Goal: Task Accomplishment & Management: Use online tool/utility

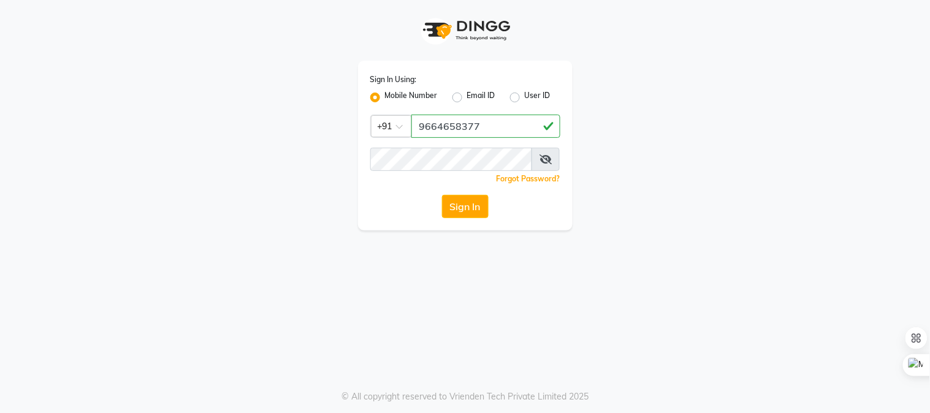
type input "9664658377"
click at [442, 195] on button "Sign In" at bounding box center [465, 206] width 47 height 23
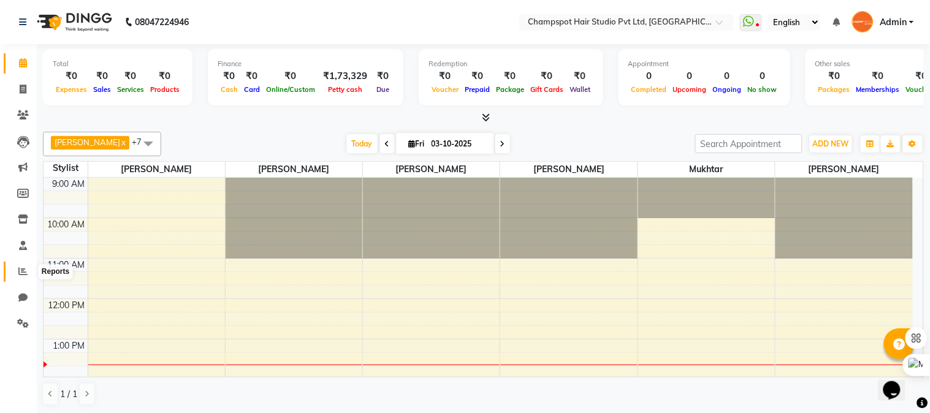
click at [15, 272] on span at bounding box center [22, 272] width 21 height 14
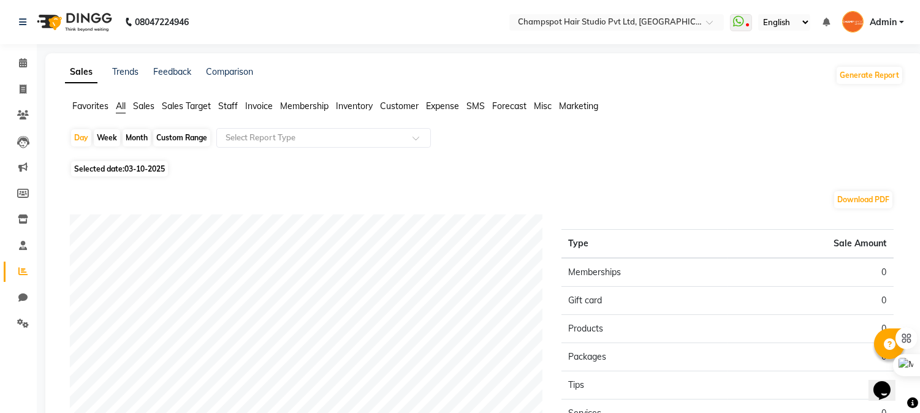
click at [131, 138] on div "Month" at bounding box center [137, 137] width 28 height 17
select select "10"
select select "2025"
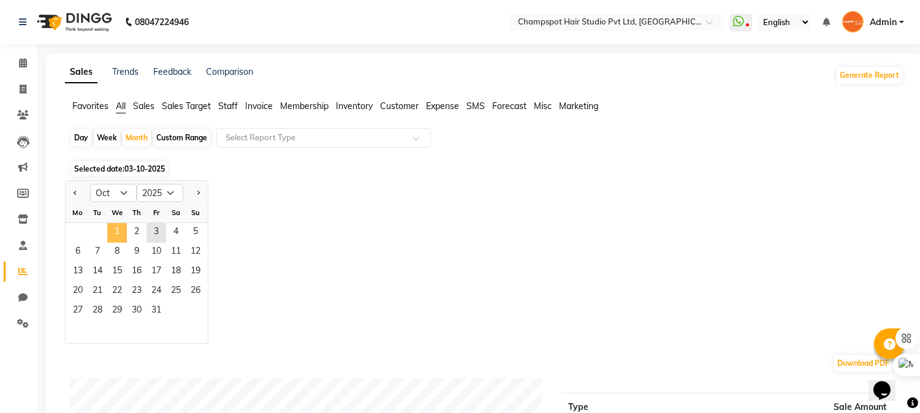
click at [115, 230] on span "1" at bounding box center [117, 233] width 20 height 20
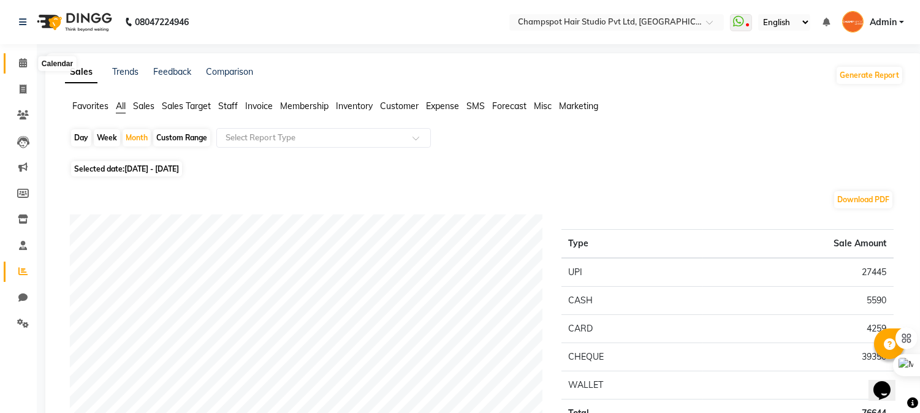
click at [21, 64] on icon at bounding box center [23, 62] width 8 height 9
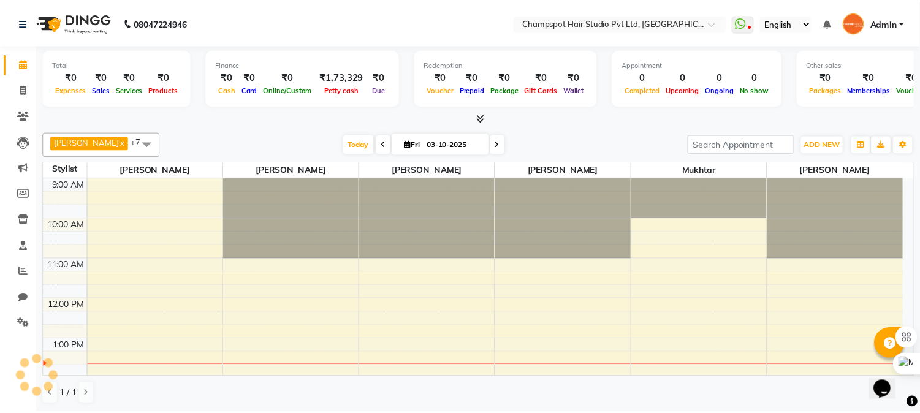
scroll to position [162, 0]
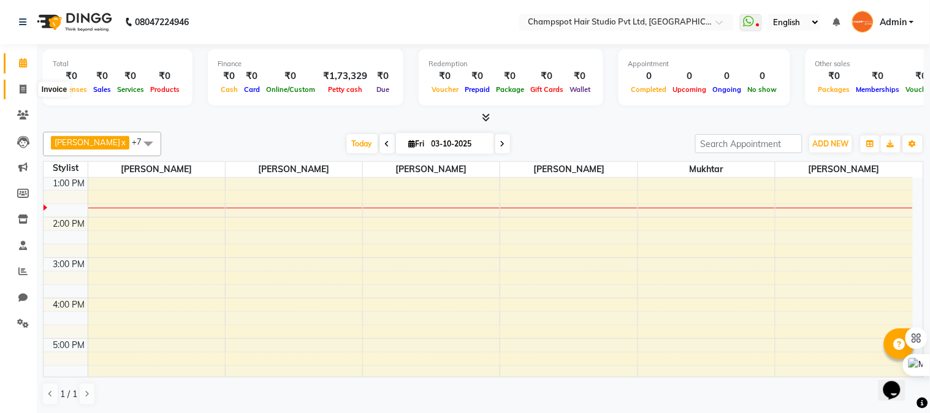
click at [23, 85] on icon at bounding box center [23, 89] width 7 height 9
select select "service"
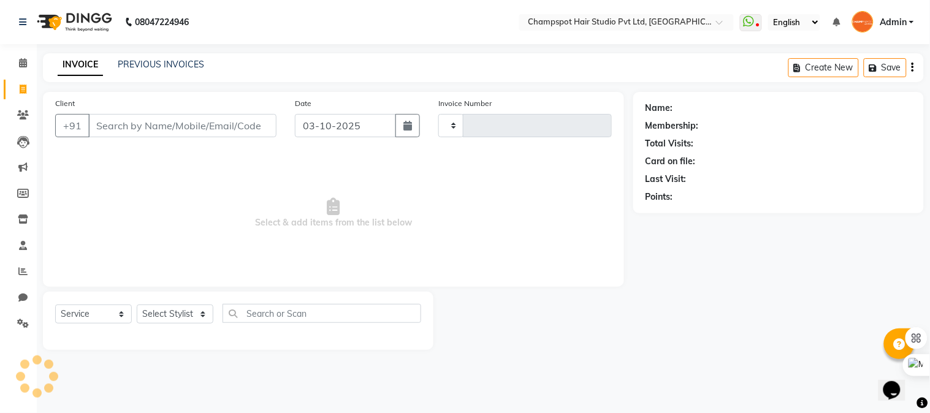
type input "2986"
select select "7690"
click at [180, 131] on input "Client" at bounding box center [182, 125] width 188 height 23
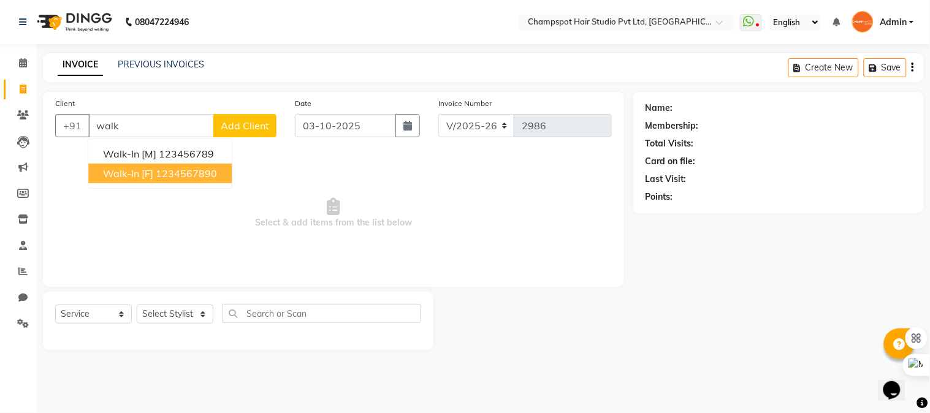
click at [135, 173] on span "Walk-In [F]" at bounding box center [128, 173] width 50 height 12
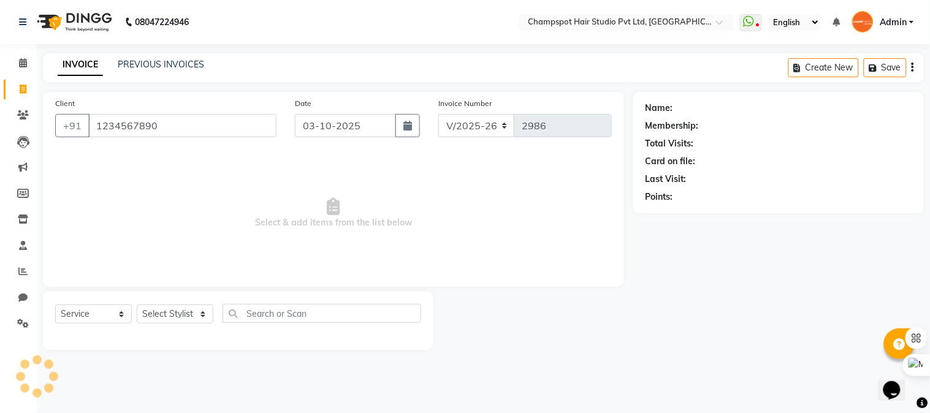
type input "1234567890"
select select "1: Object"
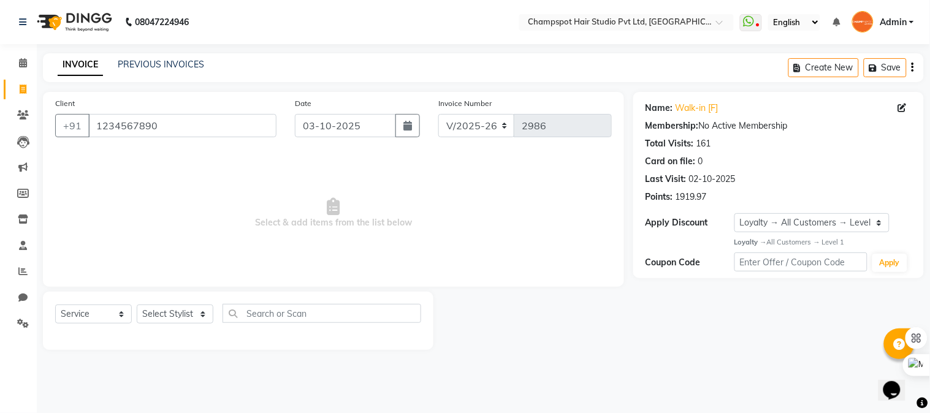
drag, startPoint x: 168, startPoint y: 326, endPoint x: 170, endPoint y: 319, distance: 7.2
click at [168, 325] on div "Select Service Product Membership Package Voucher Prepaid Gift Card Select Styl…" at bounding box center [238, 318] width 366 height 29
click at [170, 319] on select "Select Stylist Admin [PERSON_NAME] [PERSON_NAME] [PERSON_NAME] [PERSON_NAME] [P…" at bounding box center [175, 314] width 77 height 19
select select "70454"
click at [137, 305] on select "Select Stylist Admin [PERSON_NAME] [PERSON_NAME] [PERSON_NAME] [PERSON_NAME] [P…" at bounding box center [175, 314] width 77 height 19
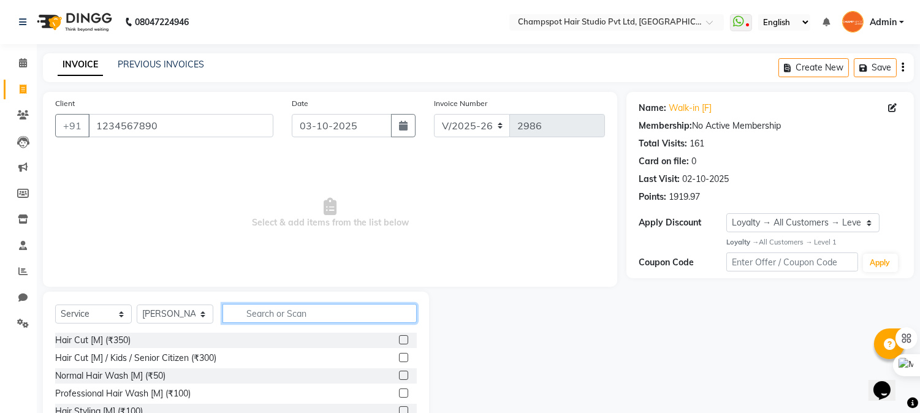
click at [284, 315] on input "text" at bounding box center [319, 313] width 194 height 19
type input "eye"
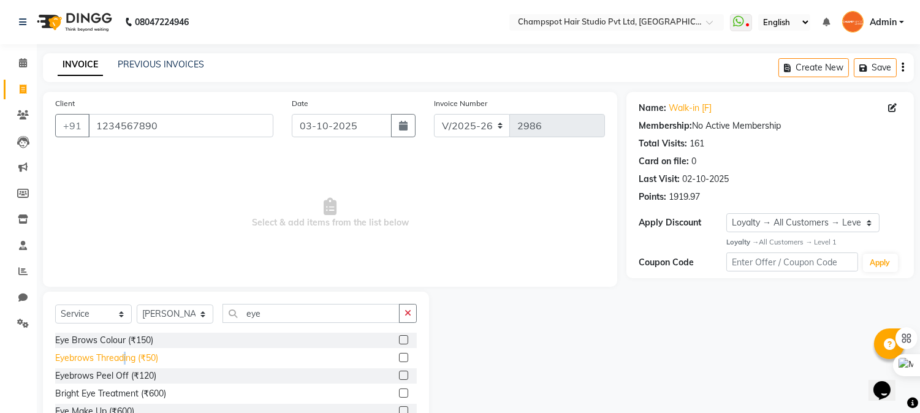
drag, startPoint x: 126, startPoint y: 356, endPoint x: 135, endPoint y: 352, distance: 10.1
click at [125, 356] on div "Eyebrows Threading (₹50)" at bounding box center [106, 358] width 103 height 13
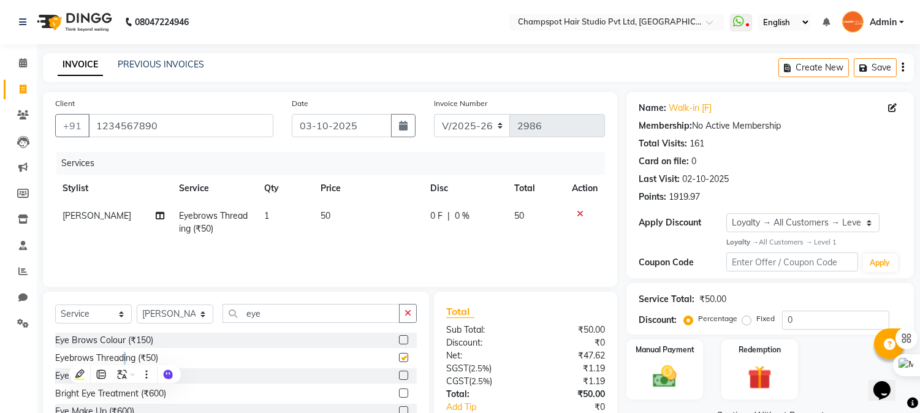
checkbox input "false"
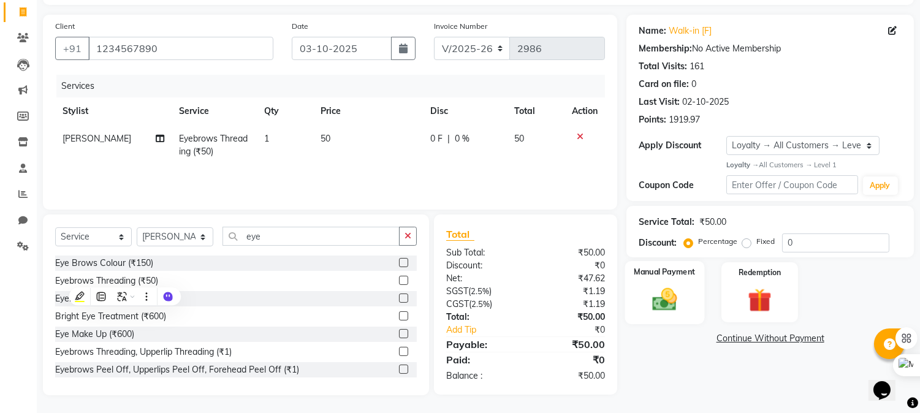
click at [635, 299] on div "Manual Payment" at bounding box center [665, 292] width 80 height 63
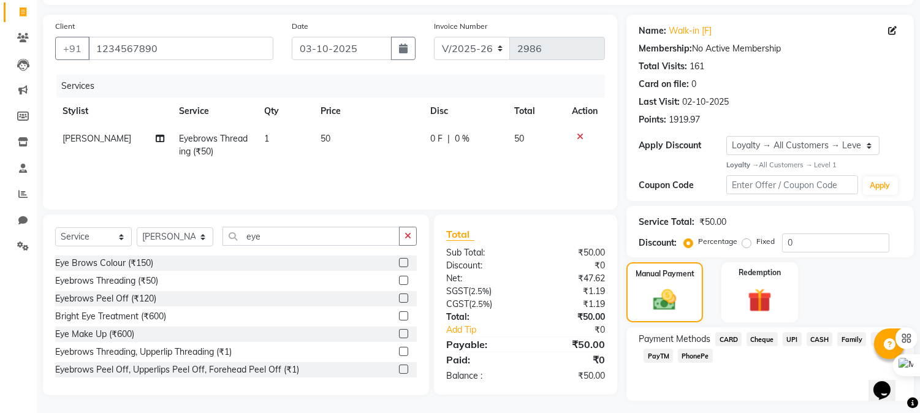
click at [819, 341] on span "CASH" at bounding box center [820, 339] width 26 height 14
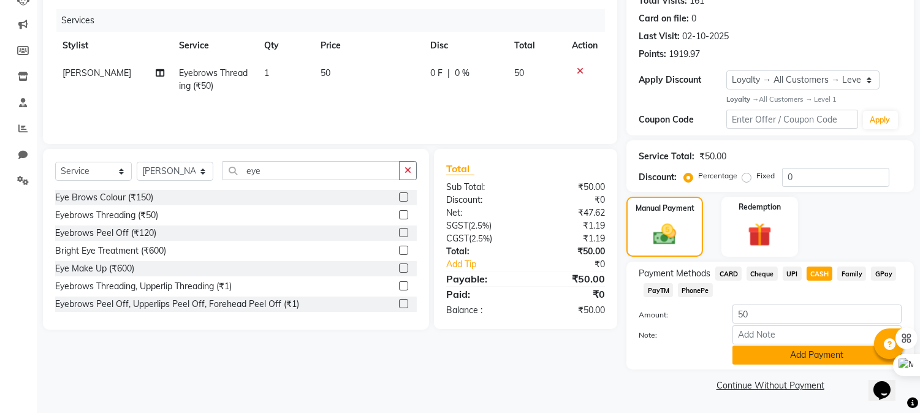
click at [756, 359] on button "Add Payment" at bounding box center [816, 355] width 169 height 19
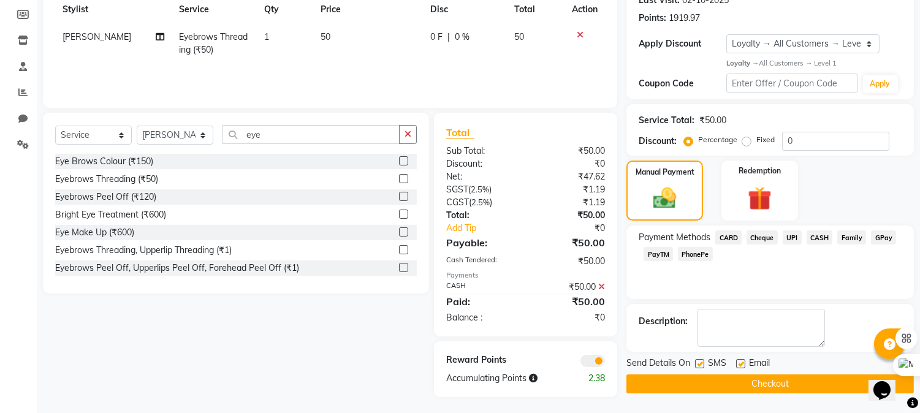
scroll to position [181, 0]
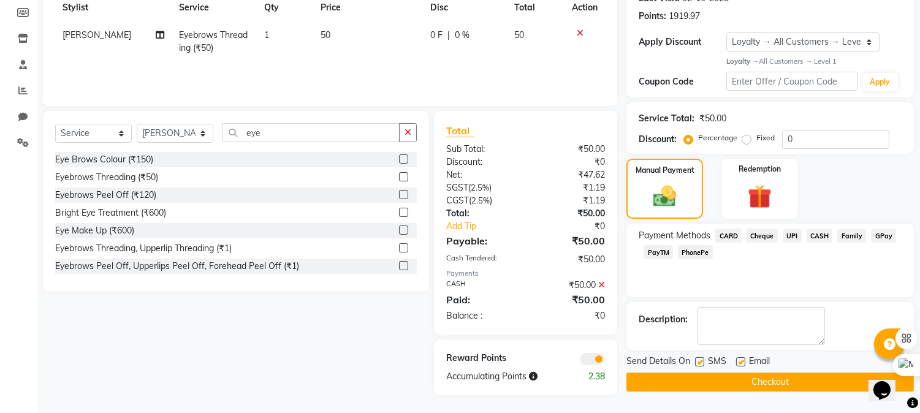
click at [693, 382] on button "Checkout" at bounding box center [769, 382] width 287 height 19
